Goal: Information Seeking & Learning: Understand process/instructions

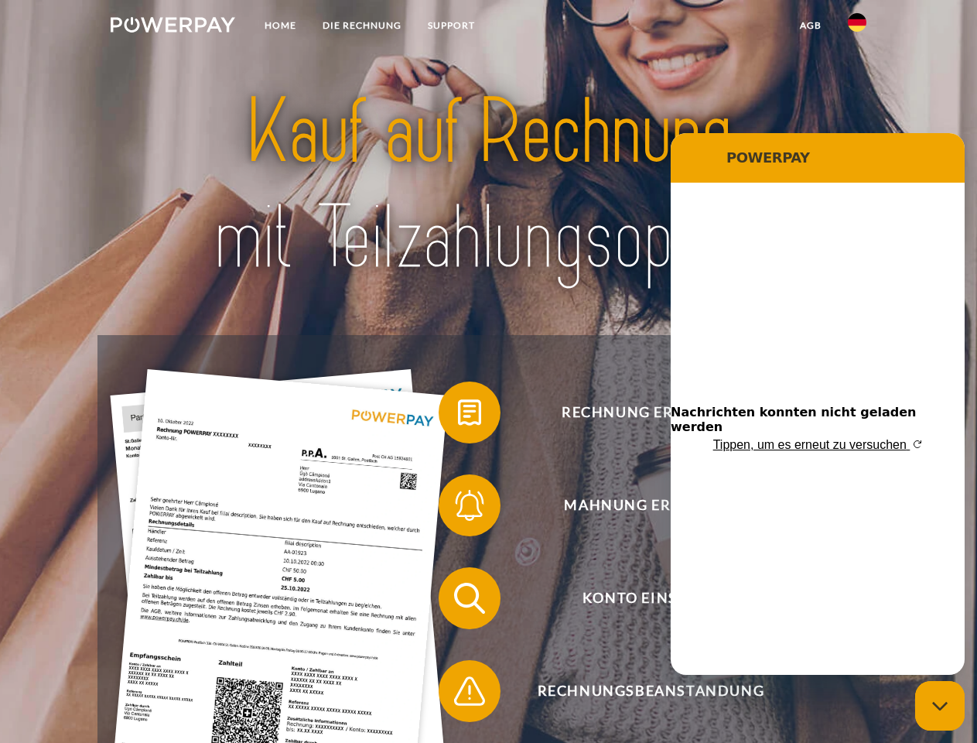
click at [173, 27] on img at bounding box center [173, 24] width 125 height 15
click at [857, 27] on img at bounding box center [857, 22] width 19 height 19
click at [810, 26] on link "agb" at bounding box center [811, 26] width 48 height 28
click at [458, 415] on span at bounding box center [446, 412] width 77 height 77
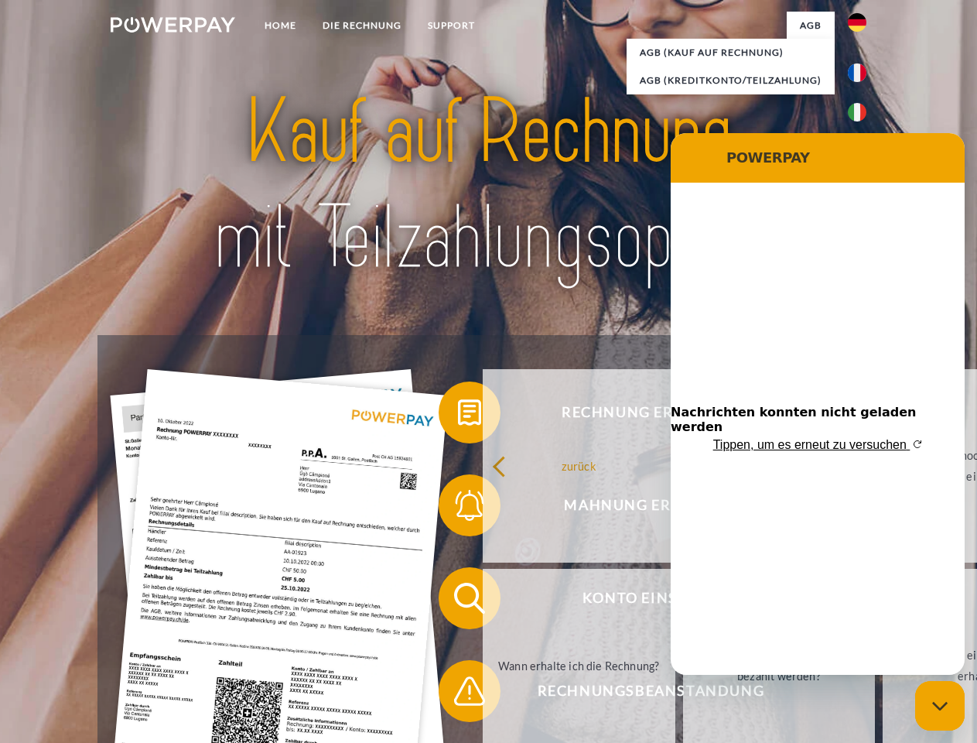
click at [467, 508] on div "zurück Warum habe ich eine Rechnung erhalten? Was habe ich noch offen, ist mein…" at bounding box center [779, 565] width 625 height 399
click at [683, 601] on link "Bis wann muss die Rechnung bezahlt werden?" at bounding box center [779, 665] width 193 height 193
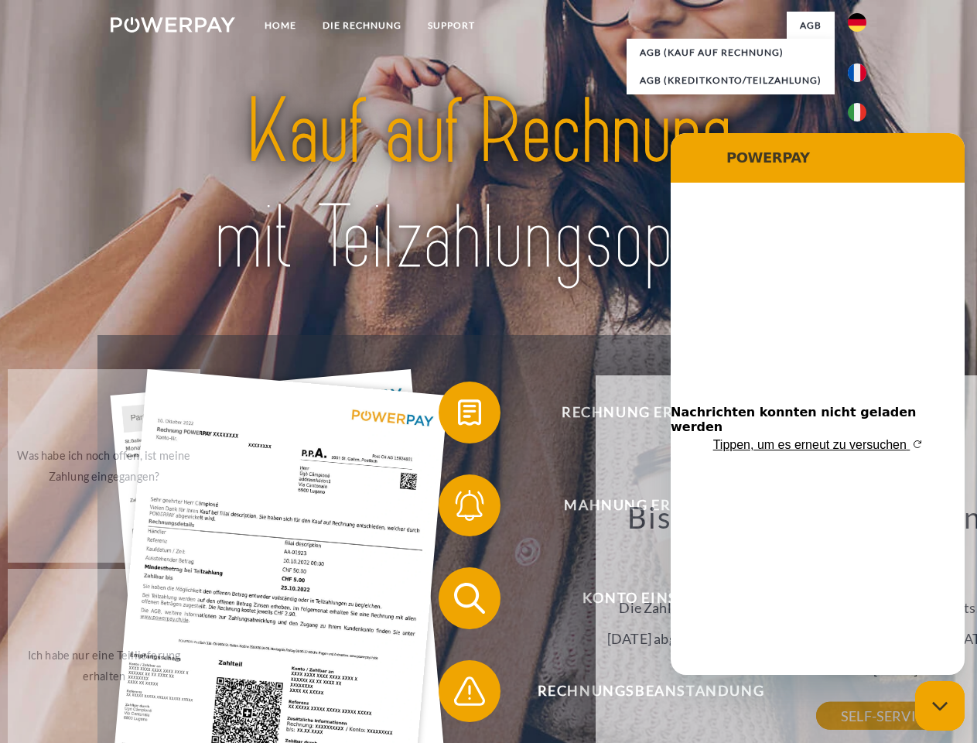
click at [458, 694] on span at bounding box center [446, 690] width 77 height 77
click at [940, 706] on icon "Messaging-Fenster schließen" at bounding box center [940, 706] width 16 height 10
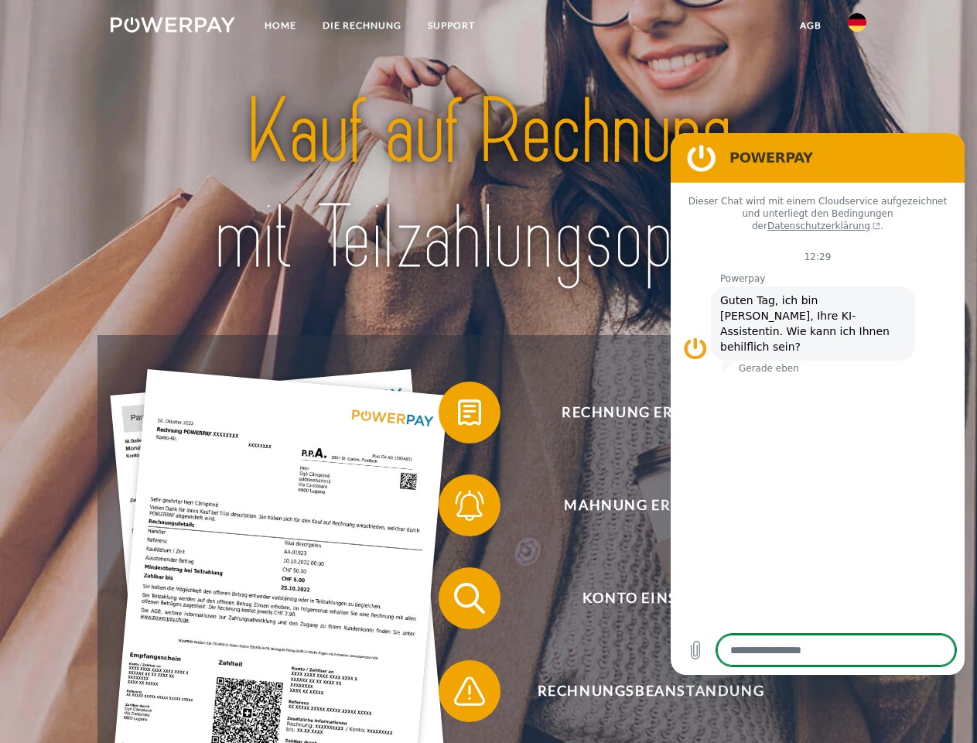
type textarea "*"
